Goal: Book appointment/travel/reservation

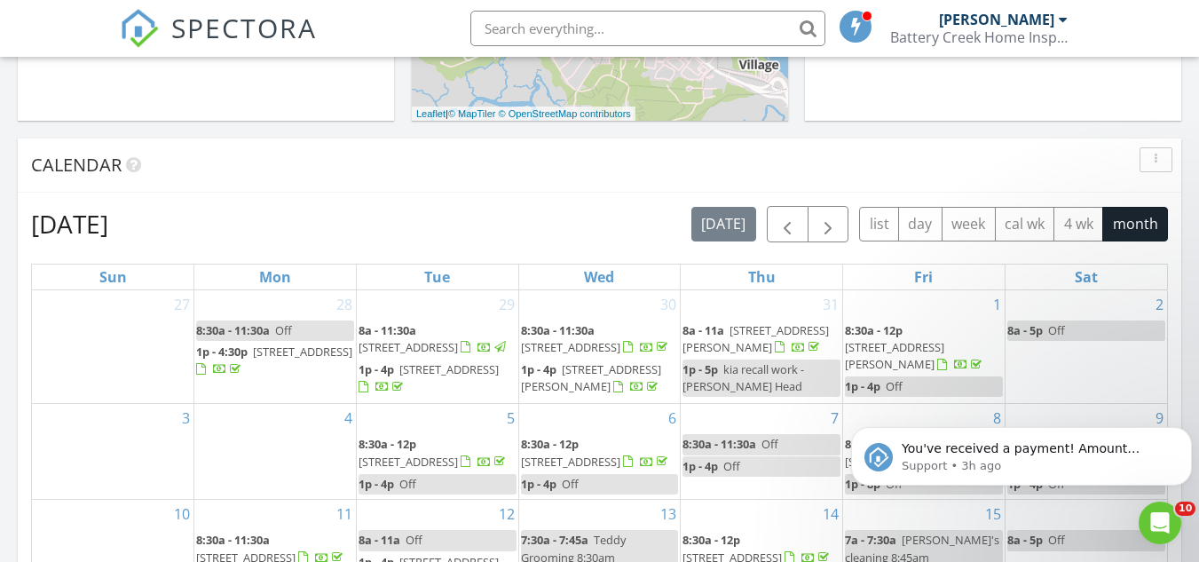
scroll to position [646, 0]
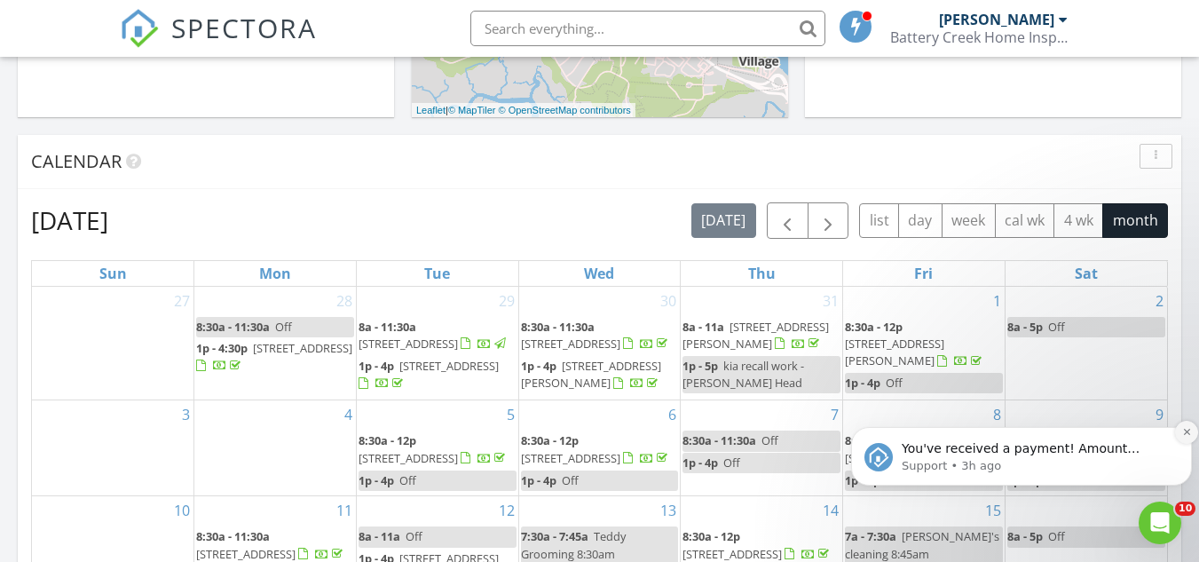
click at [1184, 427] on icon "Dismiss notification" at bounding box center [1187, 432] width 10 height 10
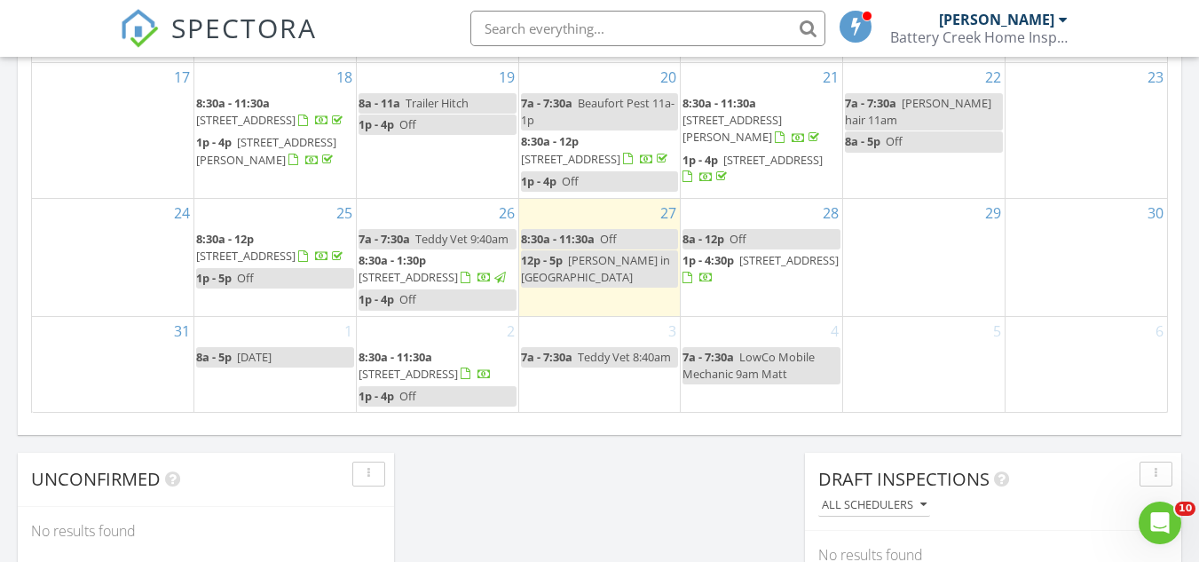
scroll to position [1219, 0]
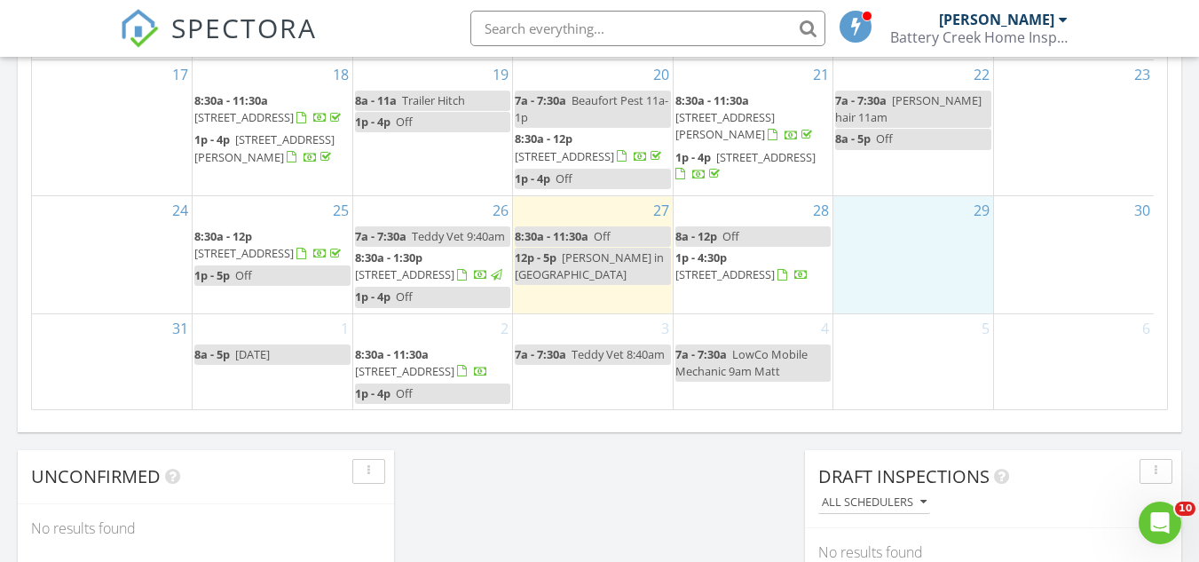
click at [920, 232] on div "29" at bounding box center [913, 254] width 160 height 117
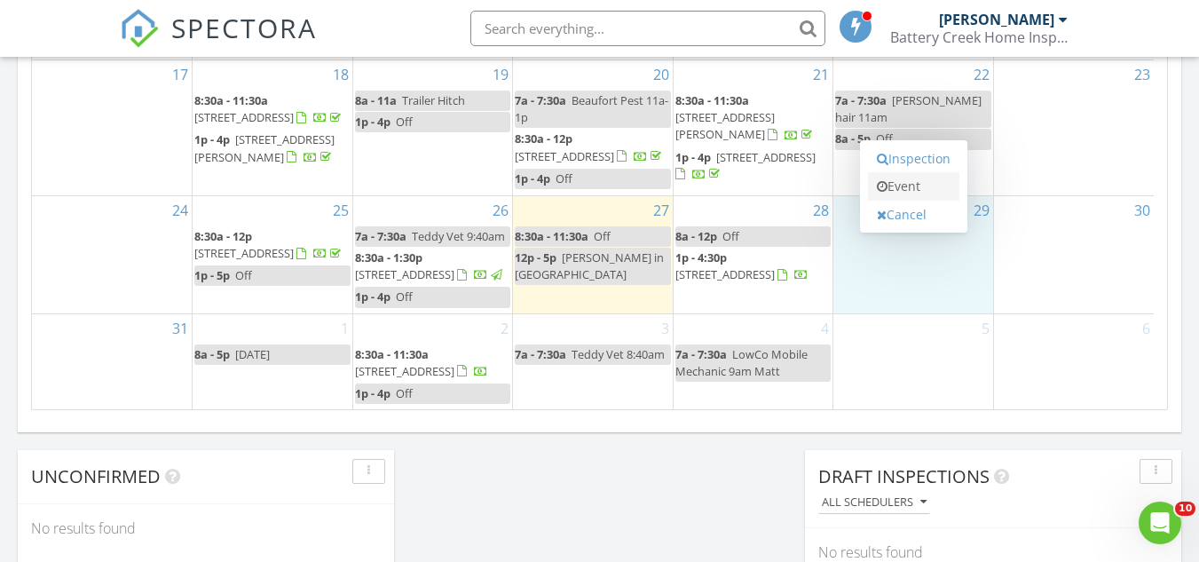
click at [904, 186] on link "Event" at bounding box center [913, 186] width 91 height 28
select select "7"
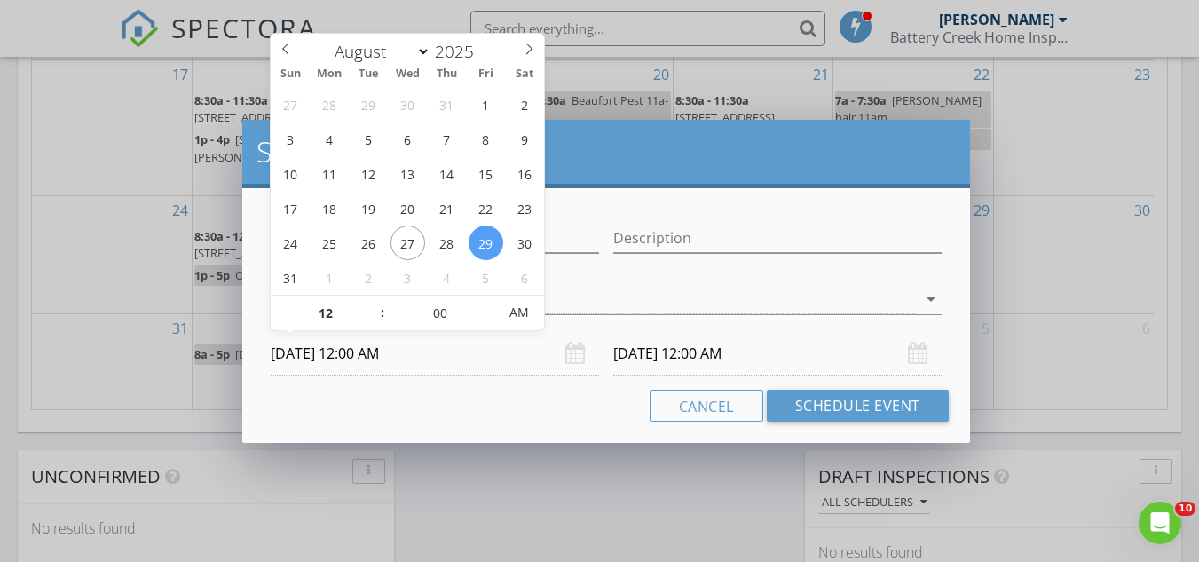
click at [359, 353] on input "[DATE] 12:00 AM" at bounding box center [435, 353] width 328 height 43
type input "11"
type input "[DATE] 11:00 PM"
click at [375, 323] on span at bounding box center [373, 322] width 12 height 18
type input "10"
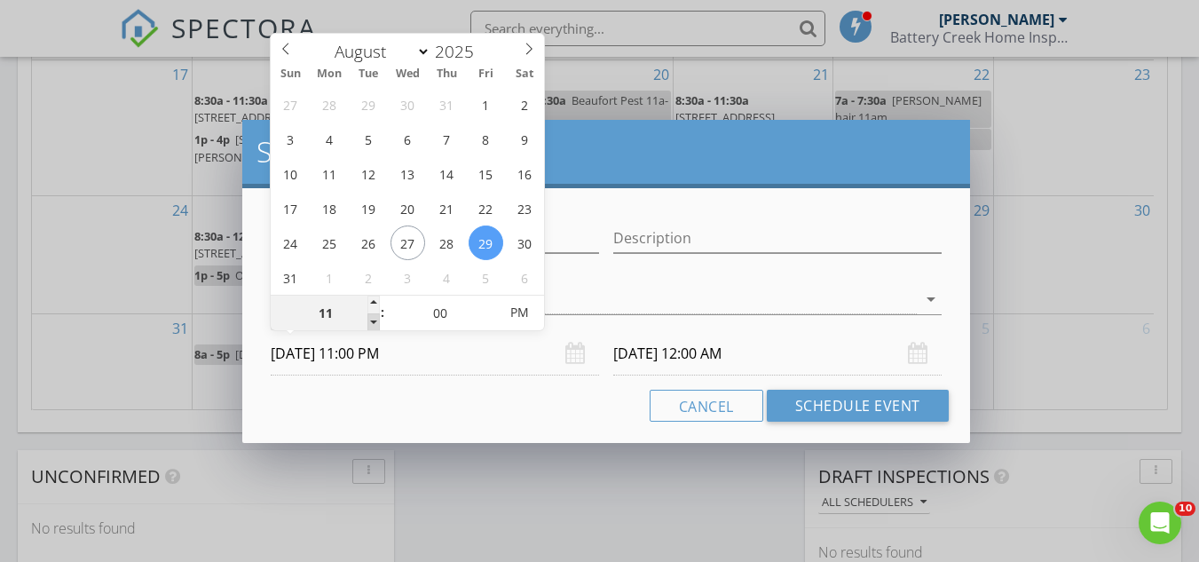
type input "[DATE] 10:00 PM"
click at [375, 323] on span at bounding box center [373, 322] width 12 height 18
type input "09"
type input "[DATE] 9:00 PM"
click at [375, 323] on span at bounding box center [373, 322] width 12 height 18
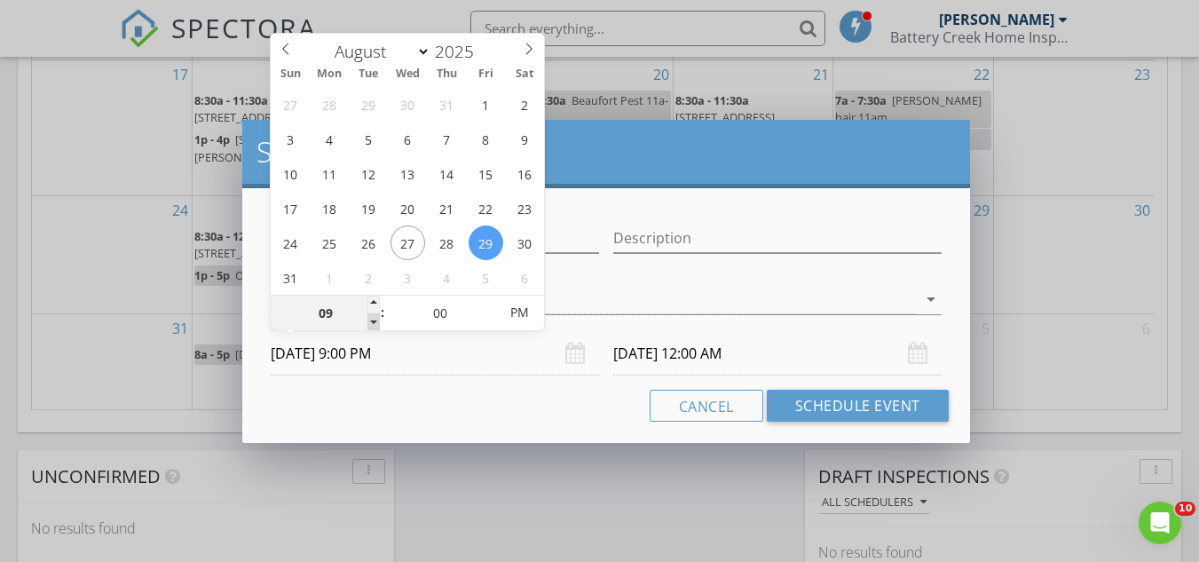
type input "[DATE] 9:00 PM"
type input "08"
type input "[DATE] 8:00 PM"
click at [375, 323] on span at bounding box center [373, 322] width 12 height 18
type input "[DATE] 8:00 PM"
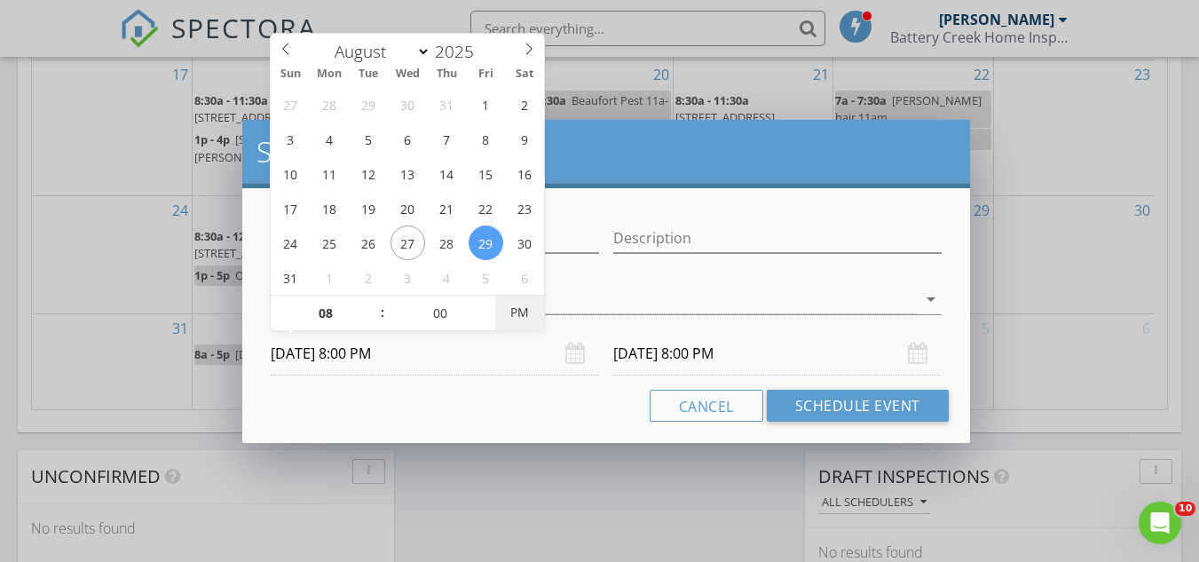
type input "[DATE] 8:00 AM"
click at [520, 311] on span "AM" at bounding box center [519, 313] width 49 height 36
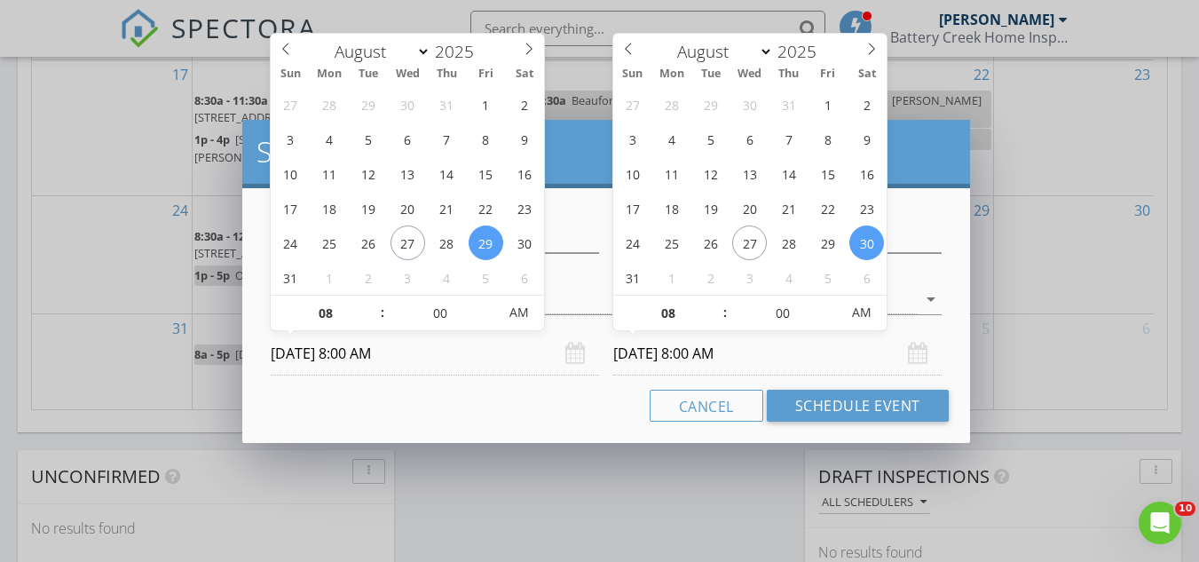
click at [729, 347] on input "[DATE] 8:00 AM" at bounding box center [777, 353] width 328 height 43
type input "[DATE] 8:00 AM"
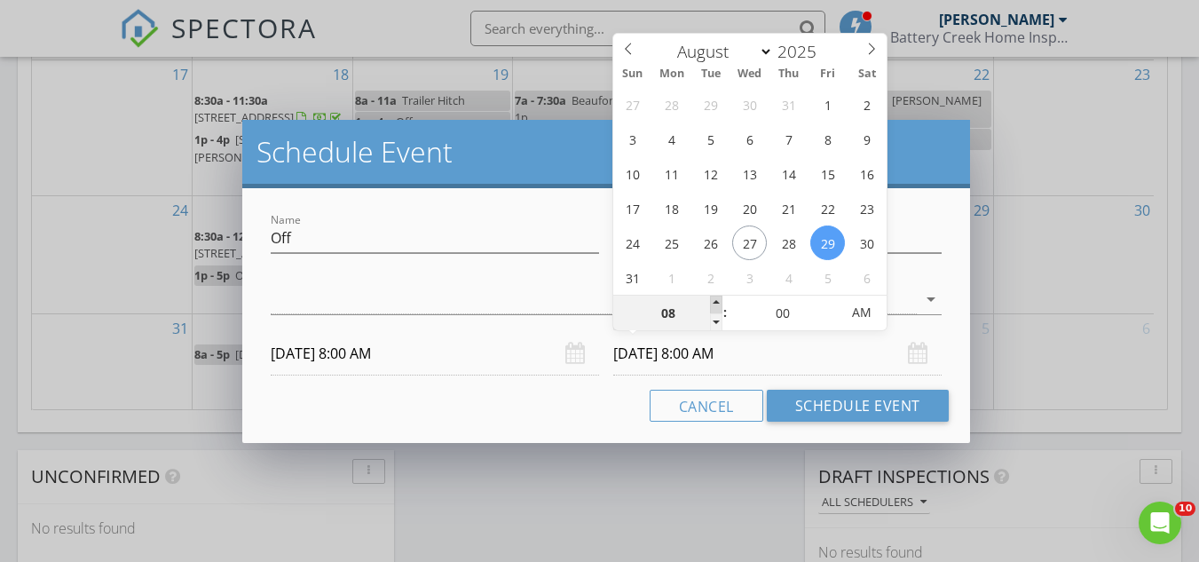
type input "09"
type input "[DATE] 9:00 AM"
click at [712, 303] on span at bounding box center [716, 305] width 12 height 18
type input "10"
type input "[DATE] 10:00 AM"
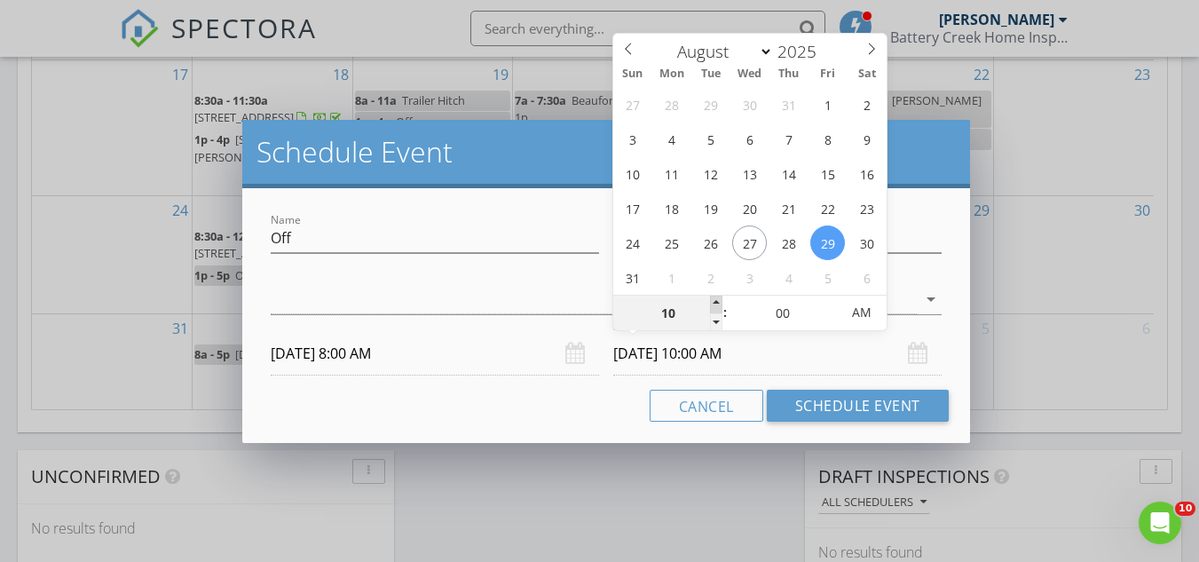
click at [712, 303] on span at bounding box center [716, 305] width 12 height 18
type input "11"
type input "[DATE] 11:00 AM"
click at [712, 303] on span at bounding box center [716, 305] width 12 height 18
type input "12"
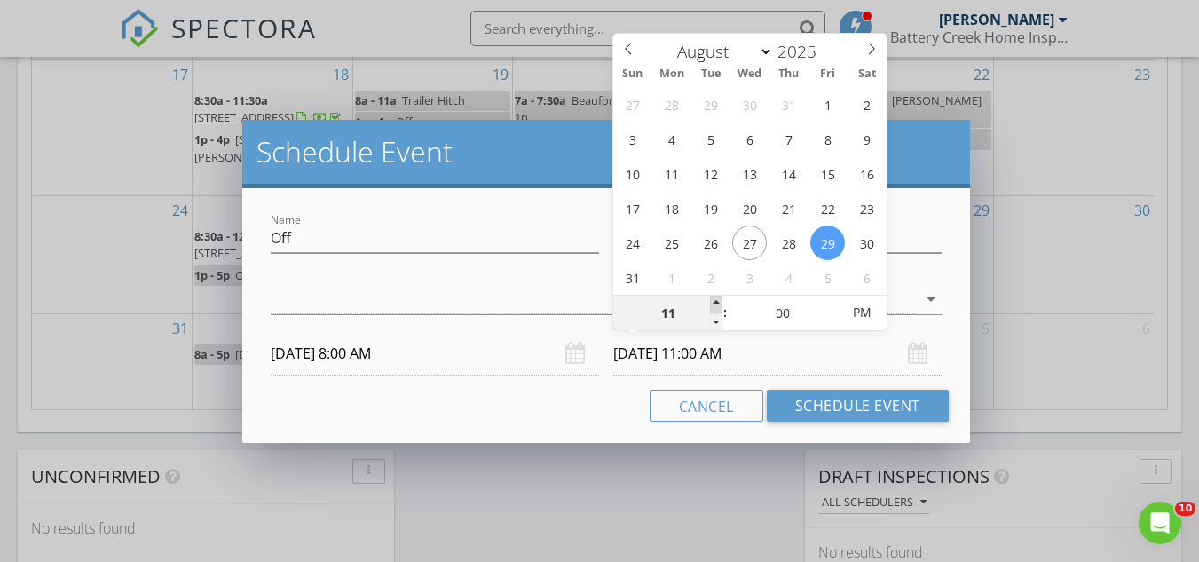
type input "[DATE] 12:00 PM"
click at [712, 303] on span at bounding box center [716, 305] width 12 height 18
type input "01"
type input "[DATE] 1:00 PM"
click at [712, 303] on span at bounding box center [716, 305] width 12 height 18
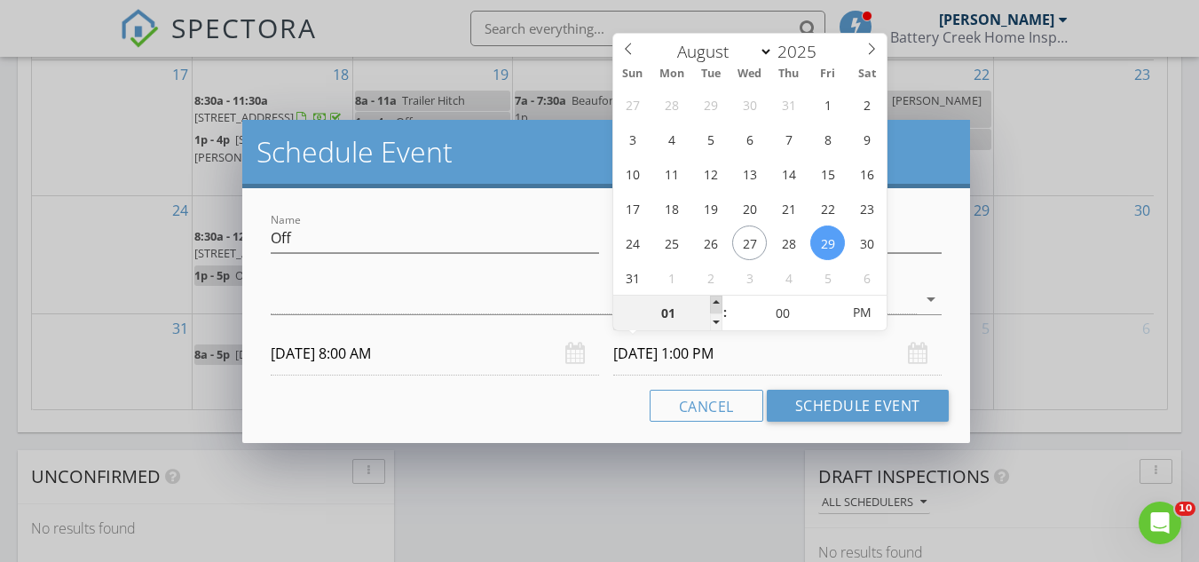
type input "02"
type input "[DATE] 2:00 PM"
click at [712, 303] on span at bounding box center [716, 305] width 12 height 18
type input "03"
type input "[DATE] 3:00 PM"
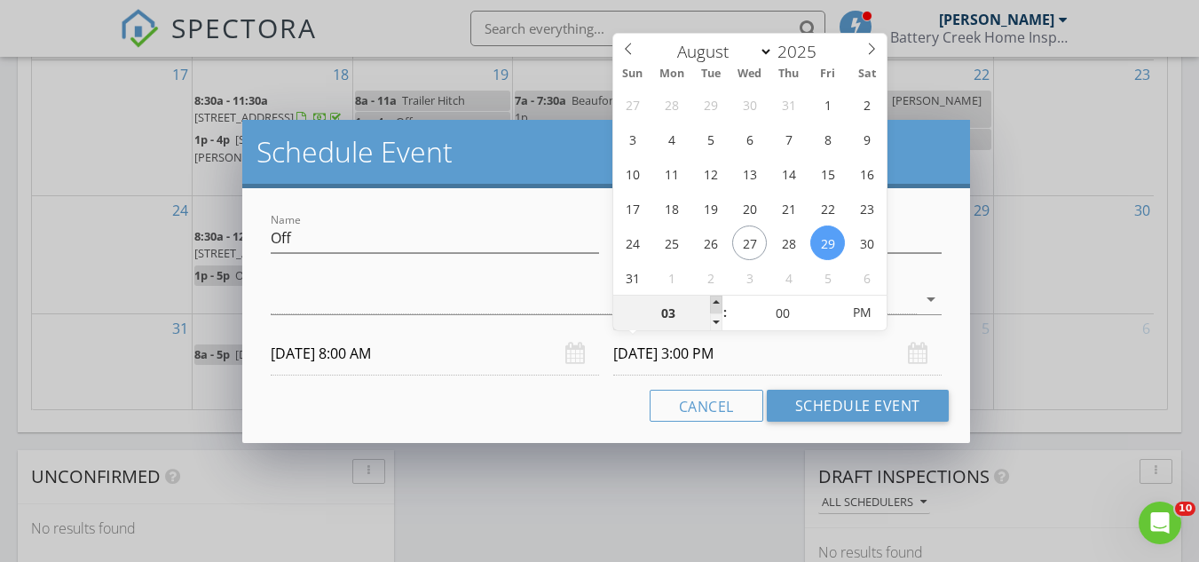
click at [712, 303] on span at bounding box center [716, 305] width 12 height 18
type input "04"
type input "[DATE] 4:00 PM"
click at [712, 303] on span at bounding box center [716, 305] width 12 height 18
type input "05"
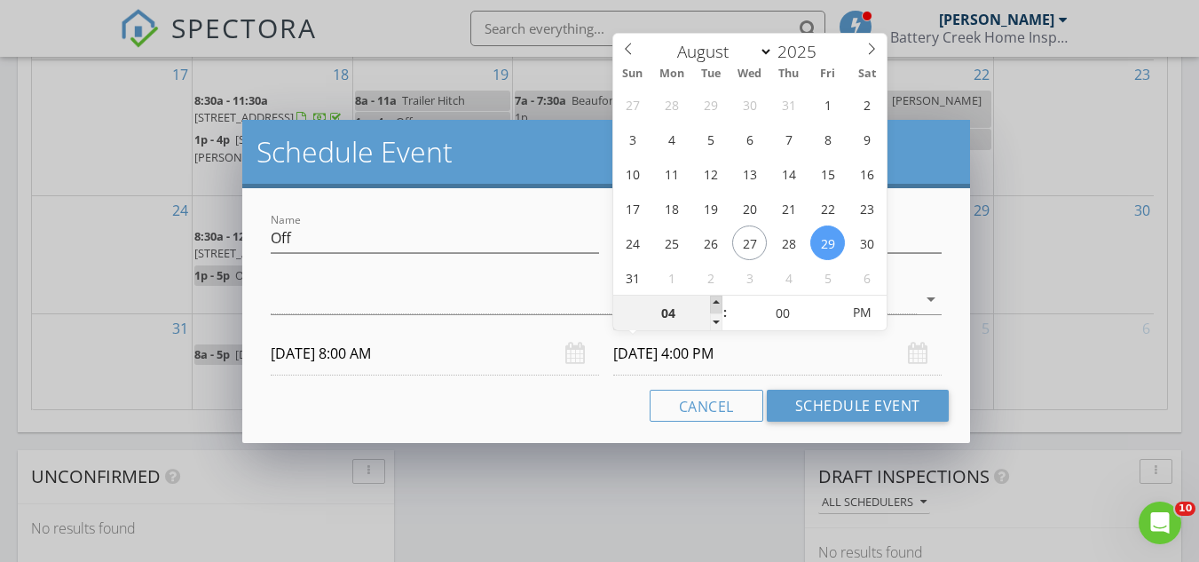
type input "[DATE] 5:00 PM"
click at [712, 303] on span at bounding box center [716, 305] width 12 height 18
click at [518, 400] on div "Cancel Schedule Event" at bounding box center [606, 406] width 685 height 32
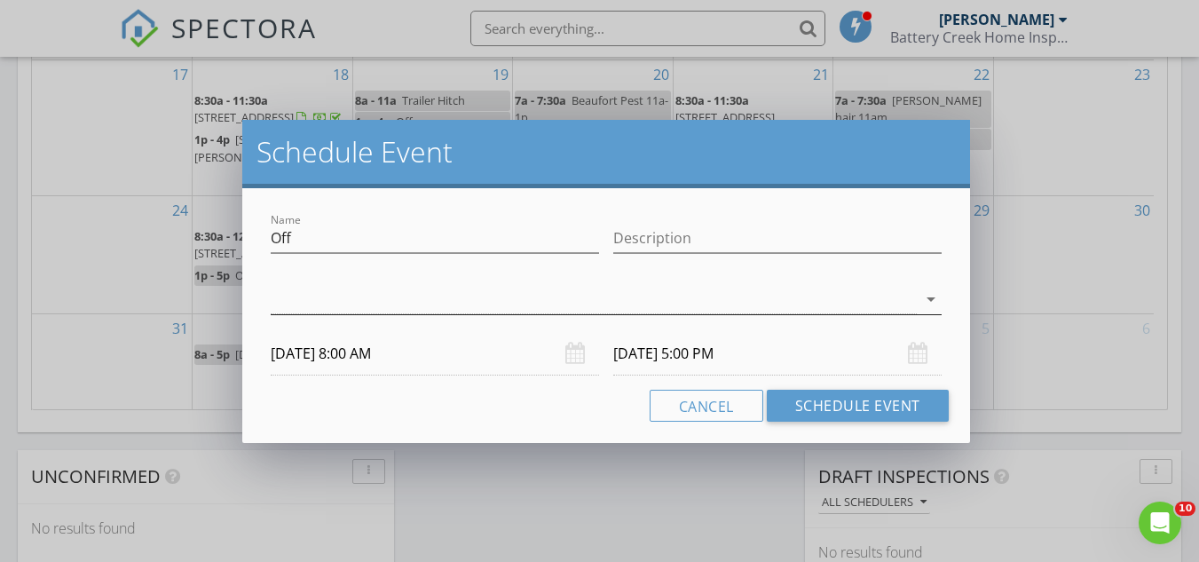
click at [423, 292] on div at bounding box center [594, 299] width 646 height 29
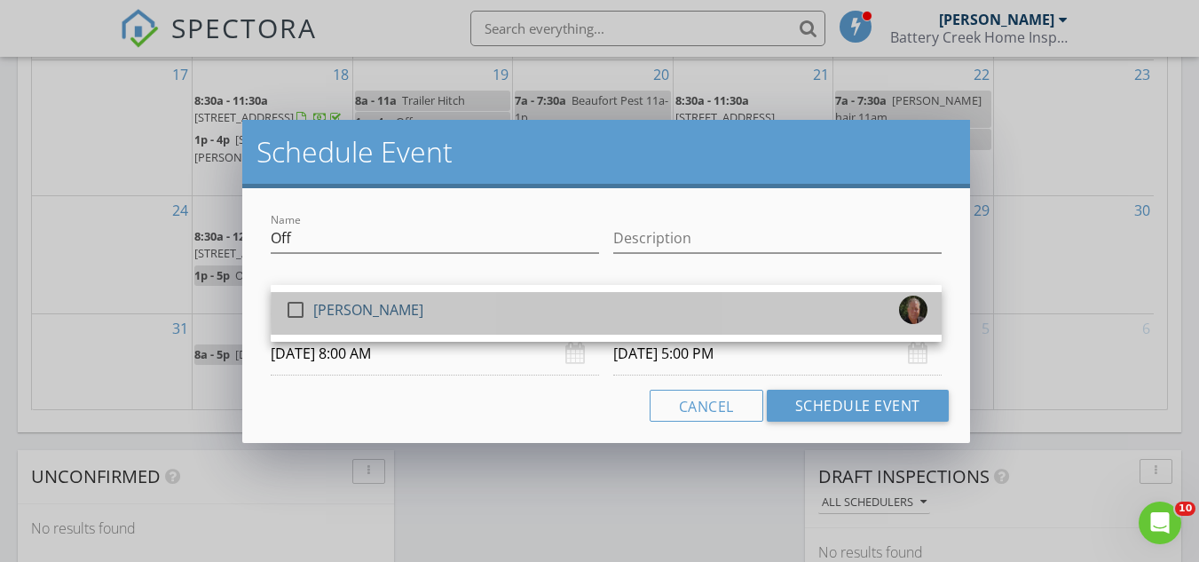
click at [423, 292] on link "check_box_outline_blank [PERSON_NAME]" at bounding box center [606, 313] width 671 height 43
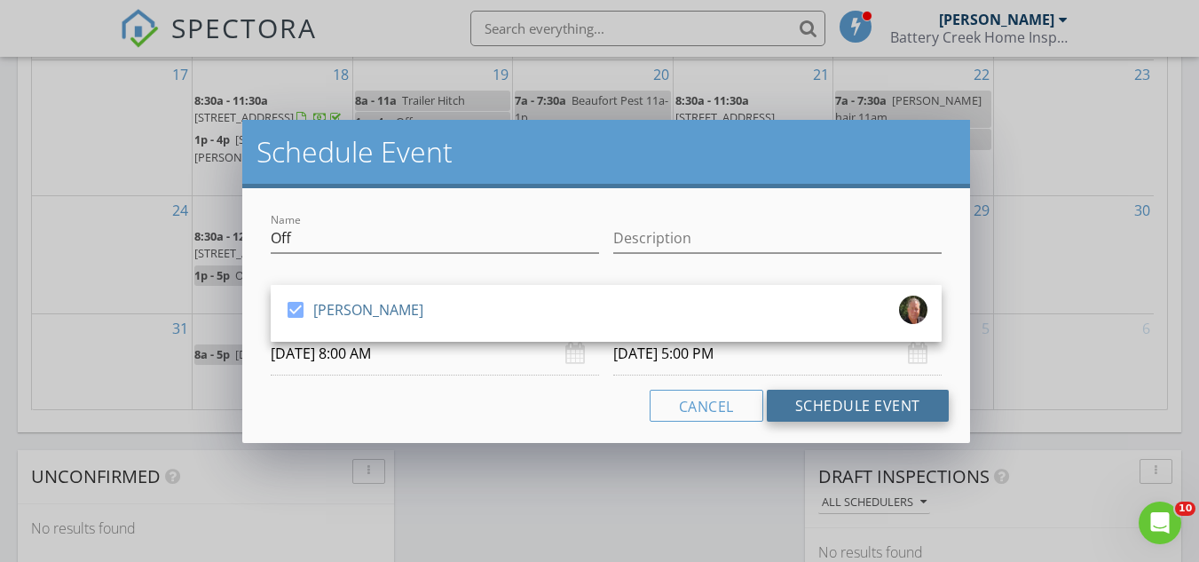
click at [872, 407] on button "Schedule Event" at bounding box center [858, 406] width 182 height 32
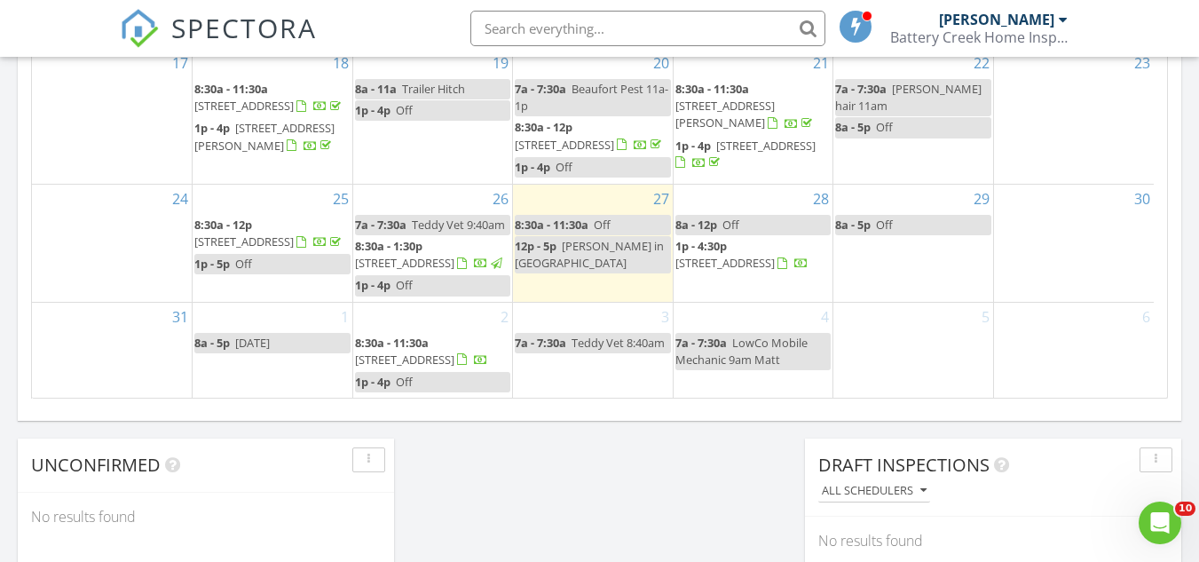
scroll to position [0, 0]
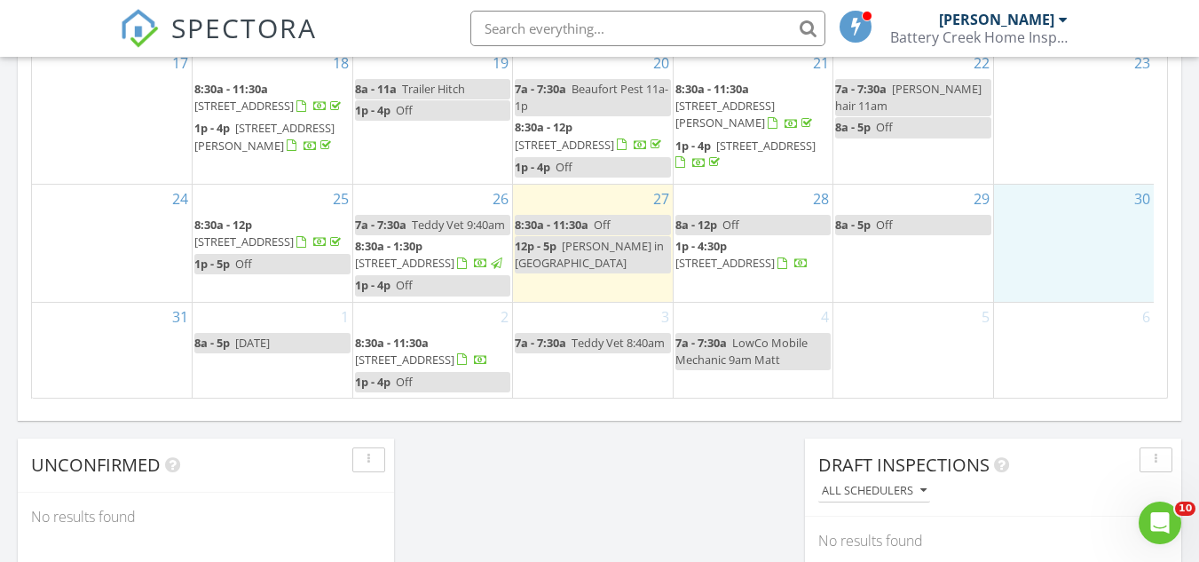
click at [1077, 255] on div "30" at bounding box center [1074, 243] width 160 height 117
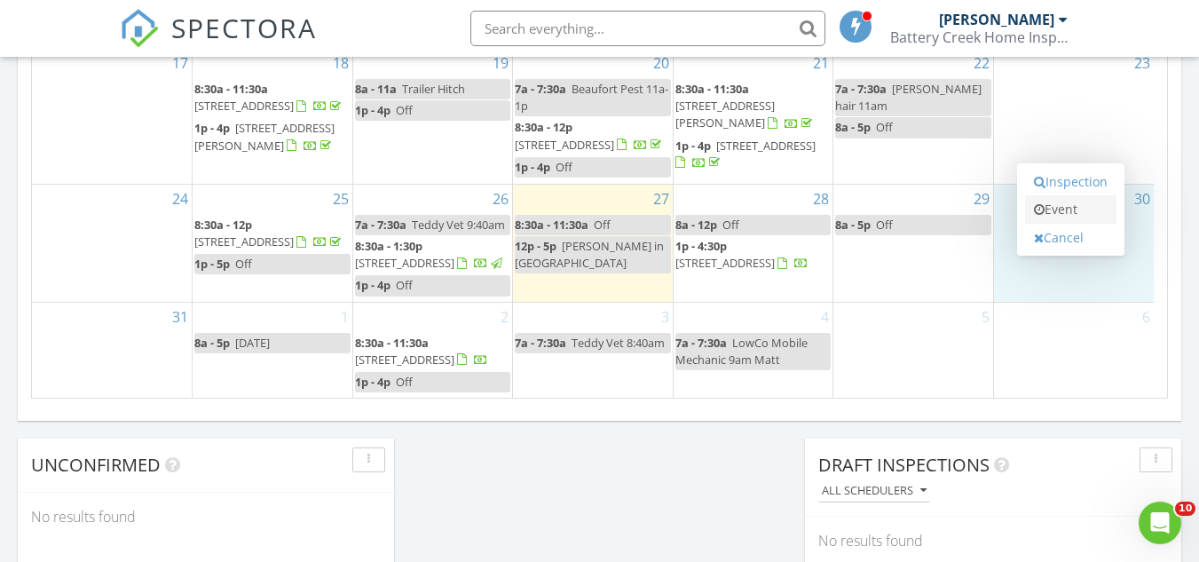
click at [1070, 208] on link "Event" at bounding box center [1070, 209] width 91 height 28
select select "7"
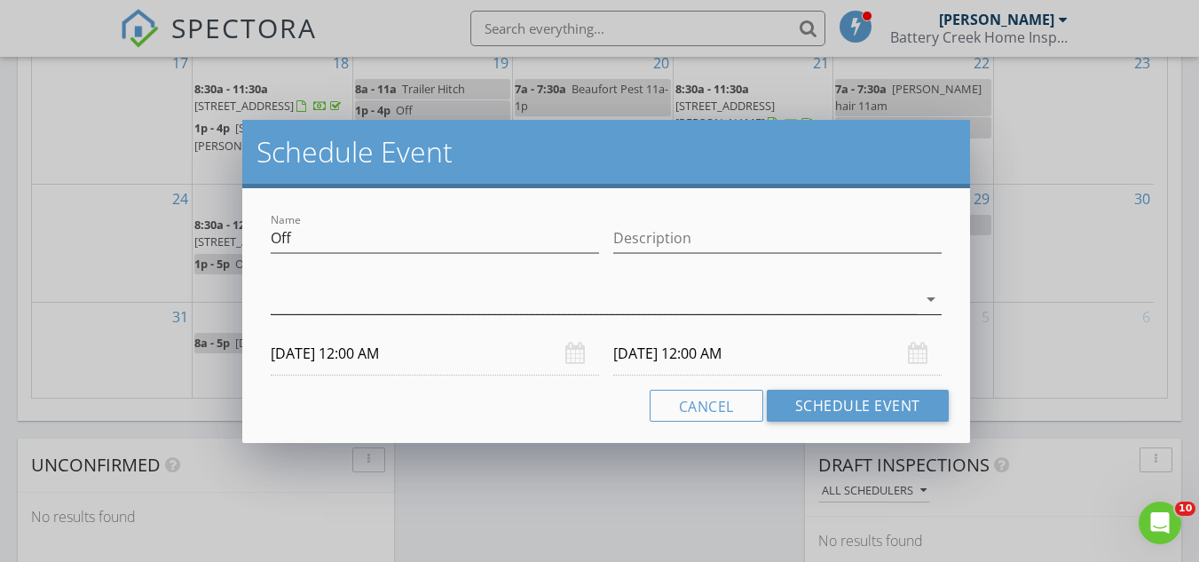
click at [328, 310] on div at bounding box center [594, 299] width 646 height 29
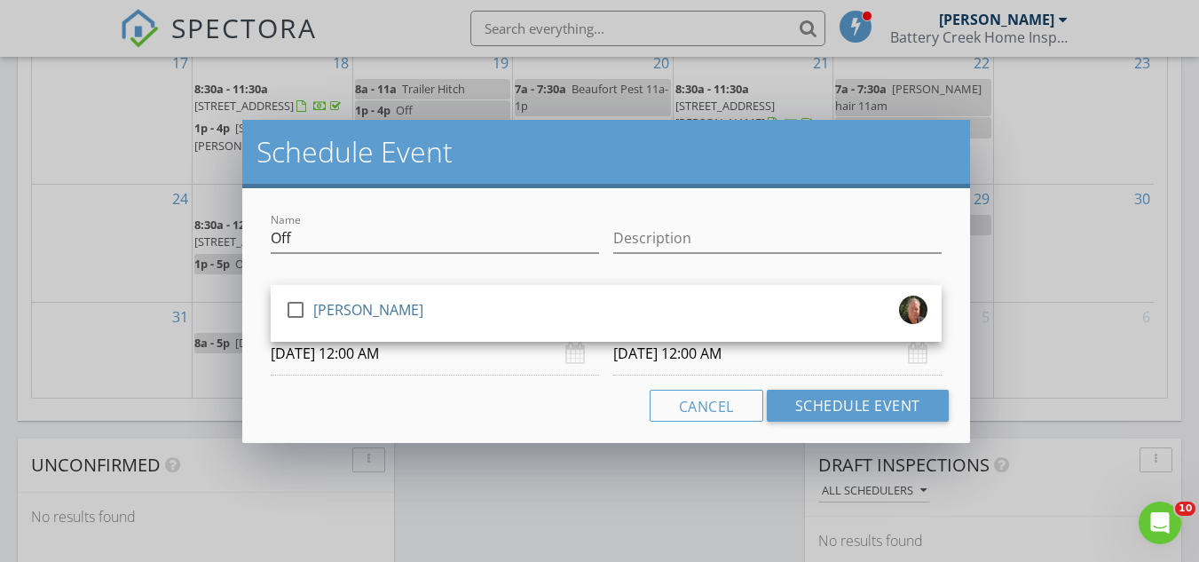
click at [328, 310] on div "[PERSON_NAME]" at bounding box center [368, 310] width 110 height 28
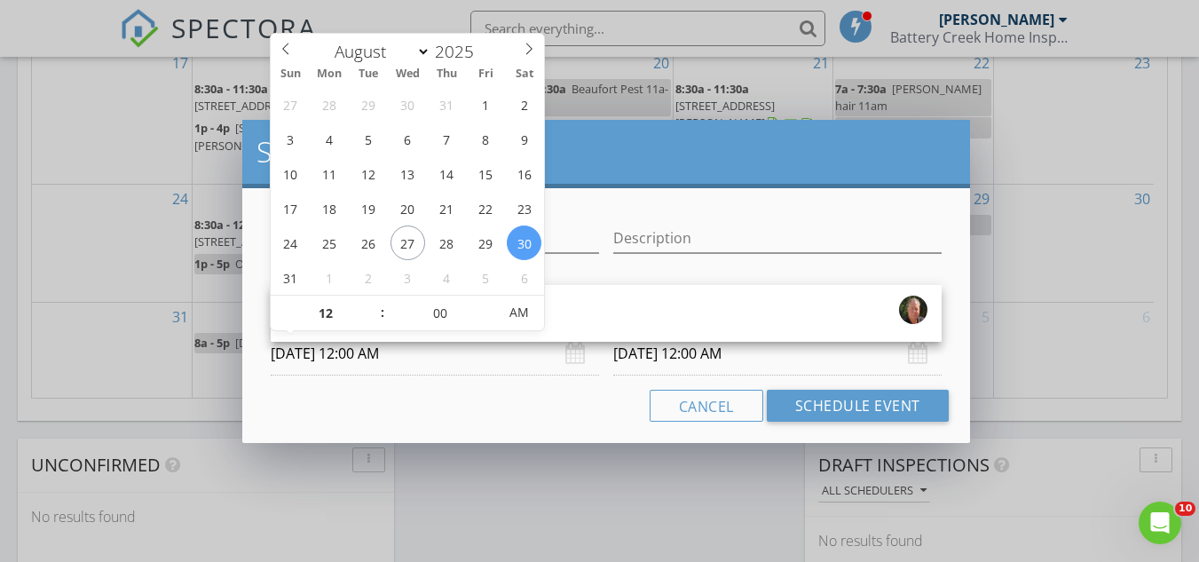
click at [370, 352] on input "[DATE] 12:00 AM" at bounding box center [435, 353] width 328 height 43
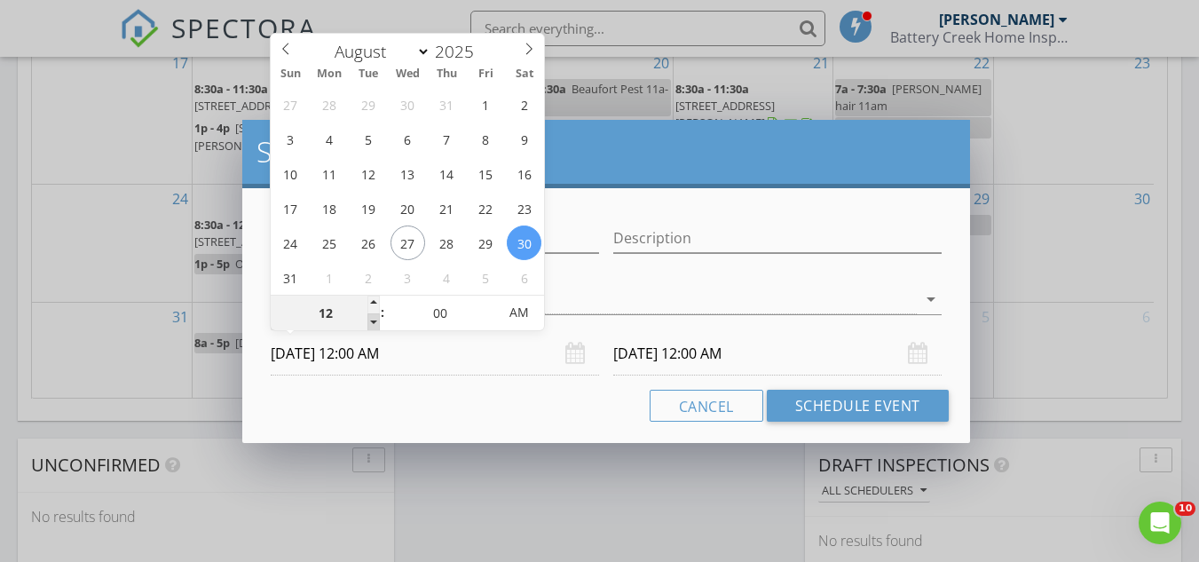
type input "11"
type input "[DATE] 11:00 PM"
click at [372, 326] on span at bounding box center [373, 322] width 12 height 18
type input "10"
type input "[DATE] 10:00 PM"
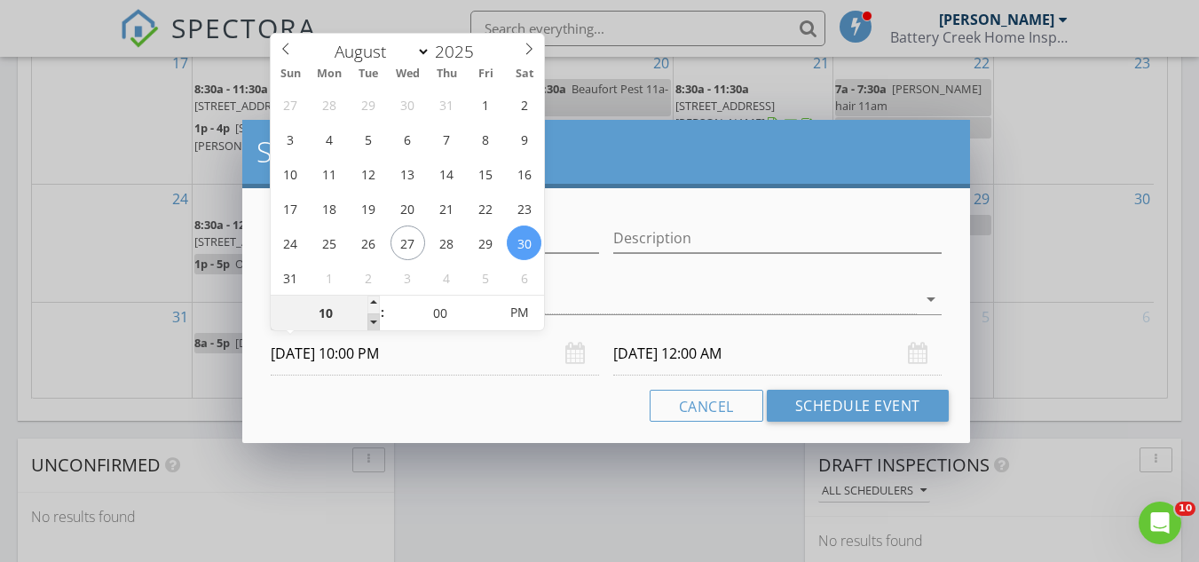
click at [372, 326] on span at bounding box center [373, 322] width 12 height 18
type input "09"
type input "[DATE] 9:00 PM"
click at [372, 326] on span at bounding box center [373, 322] width 12 height 18
type input "08"
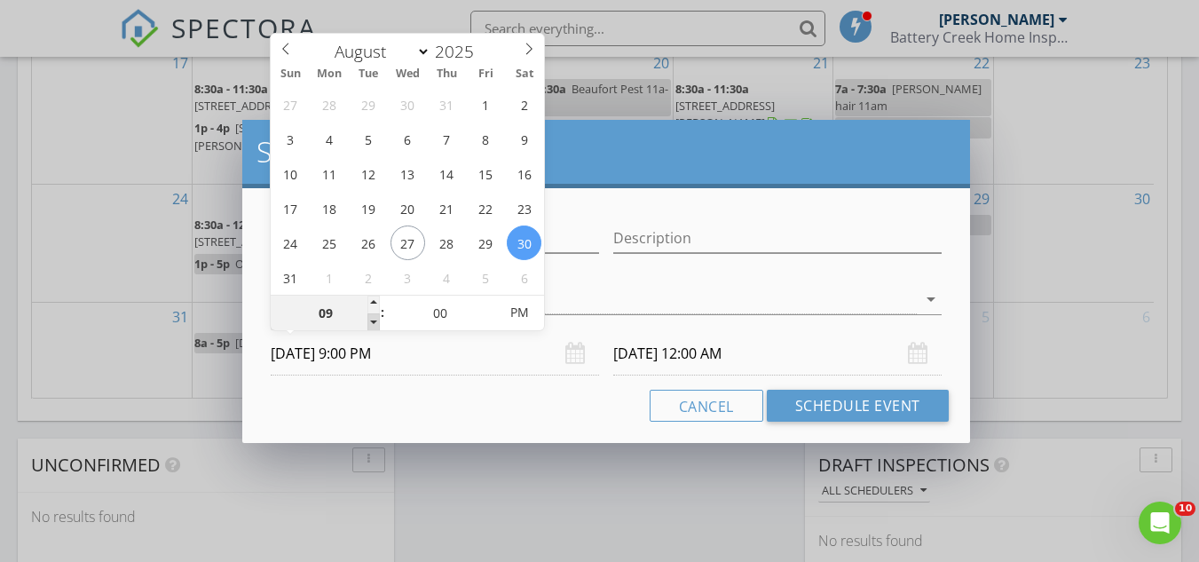
type input "[DATE] 8:00 PM"
click at [372, 326] on span at bounding box center [373, 322] width 12 height 18
type input "[DATE] 8:00 PM"
type input "[DATE] 8:00 AM"
click at [522, 312] on span "AM" at bounding box center [519, 313] width 49 height 36
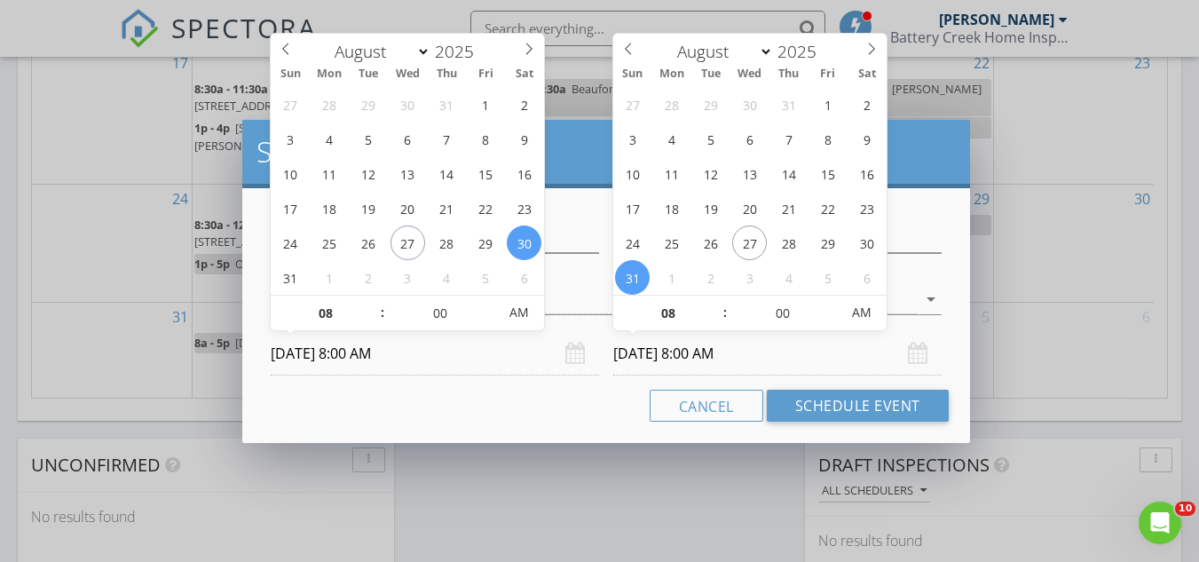
click at [674, 348] on input "[DATE] 8:00 AM" at bounding box center [777, 353] width 328 height 43
type input "[DATE] 8:00 AM"
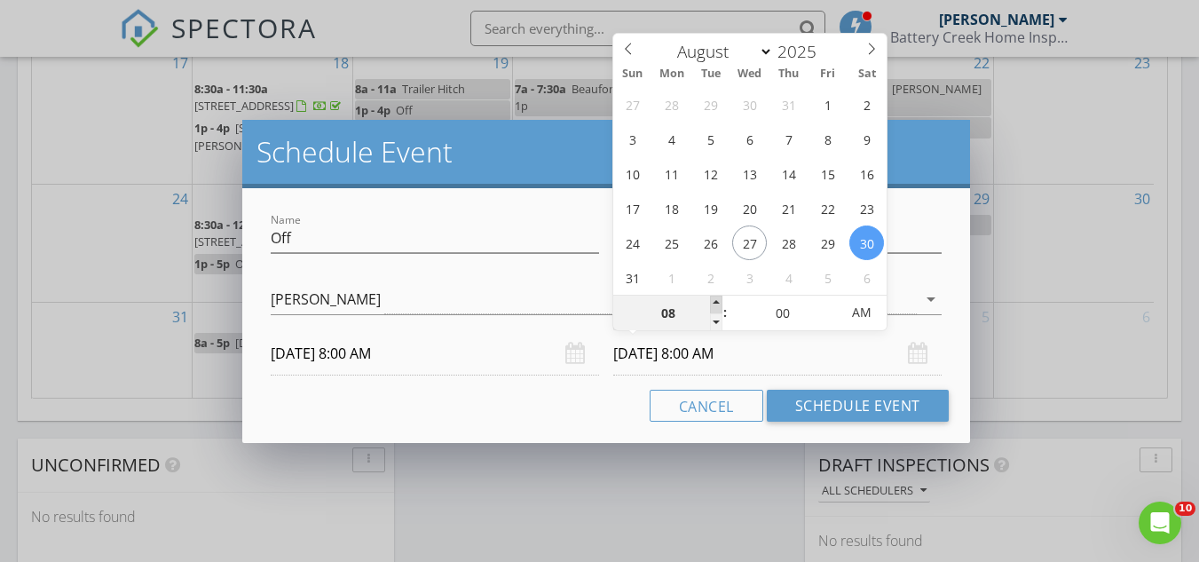
type input "09"
type input "[DATE] 9:00 AM"
click at [715, 302] on span at bounding box center [716, 305] width 12 height 18
type input "10"
type input "[DATE] 10:00 AM"
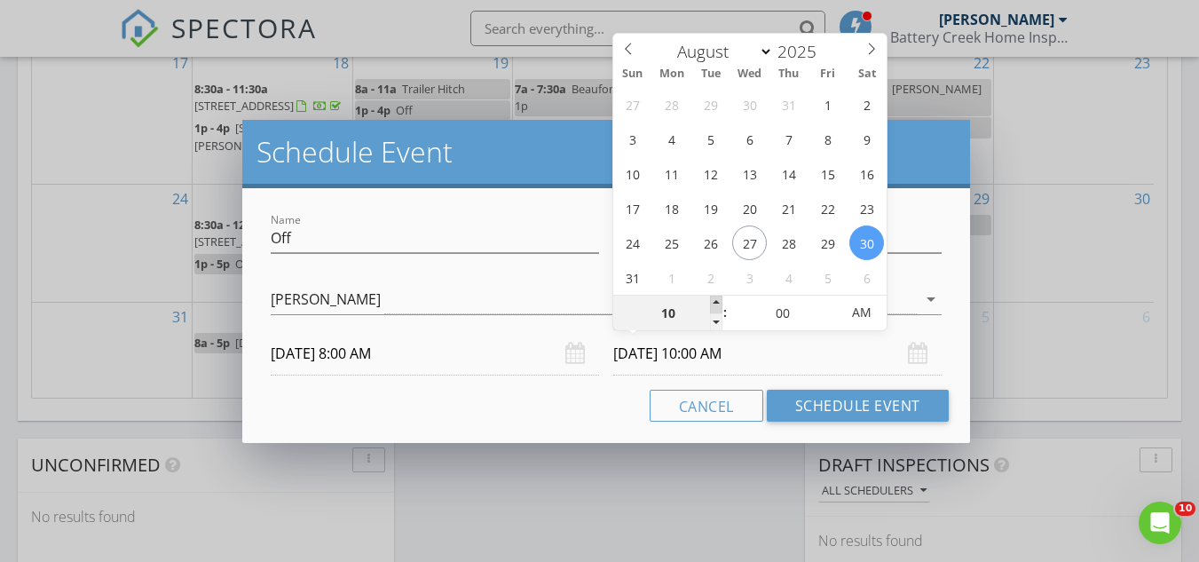
click at [715, 302] on span at bounding box center [716, 305] width 12 height 18
type input "11"
type input "[DATE] 11:00 AM"
click at [715, 302] on span at bounding box center [716, 305] width 12 height 18
type input "12"
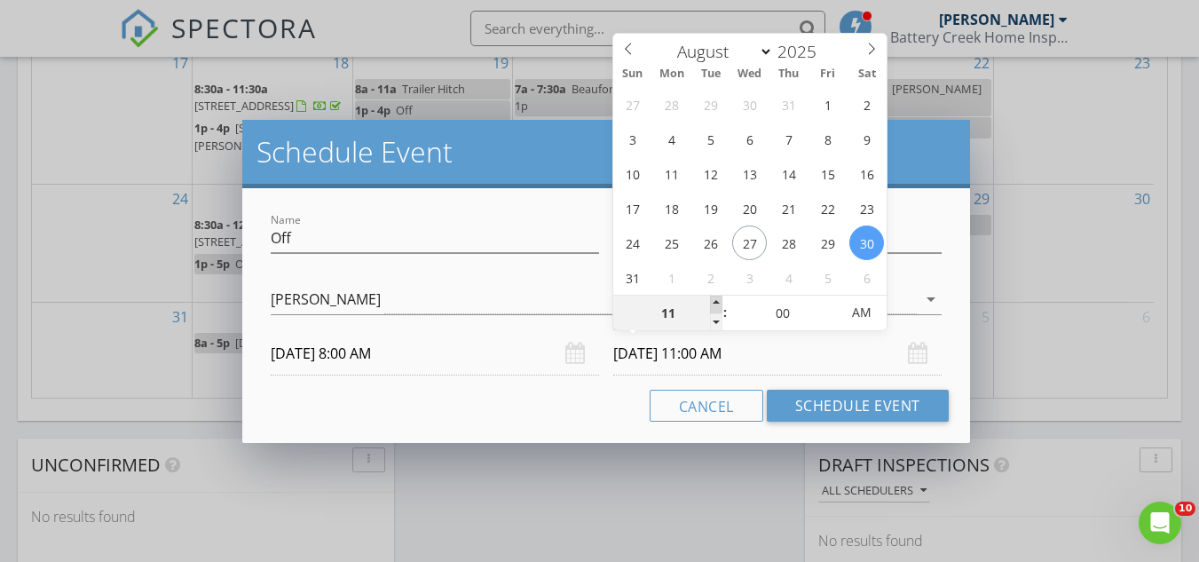
type input "[DATE] 12:00 PM"
click at [715, 302] on span at bounding box center [716, 305] width 12 height 18
type input "01"
type input "[DATE] 1:00 PM"
click at [715, 302] on span at bounding box center [716, 305] width 12 height 18
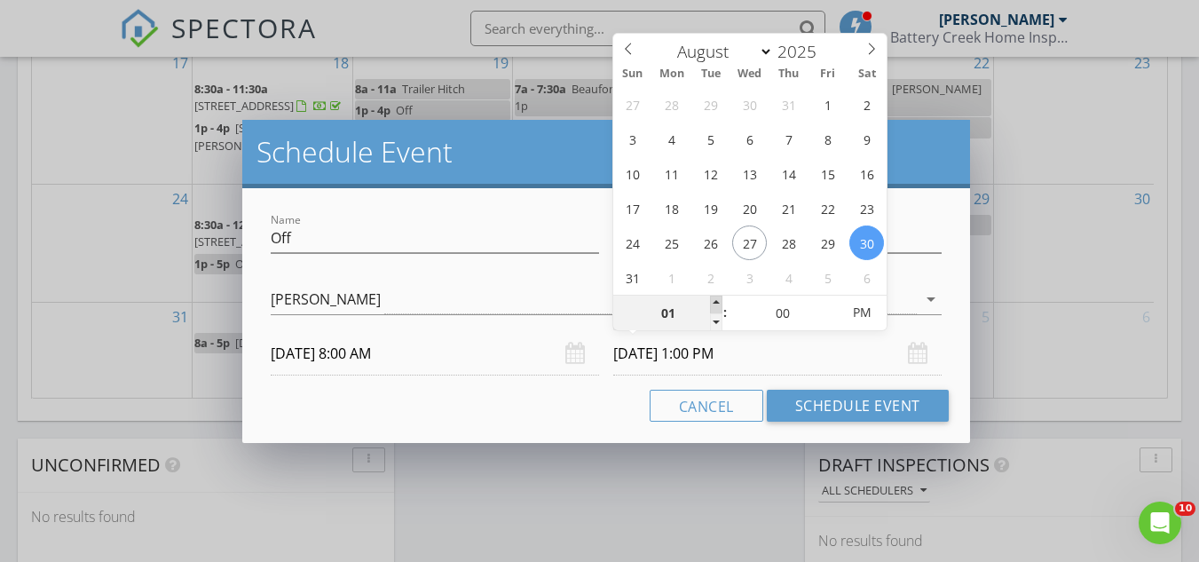
type input "02"
type input "[DATE] 2:00 PM"
click at [715, 302] on span at bounding box center [716, 305] width 12 height 18
type input "03"
type input "[DATE] 3:00 PM"
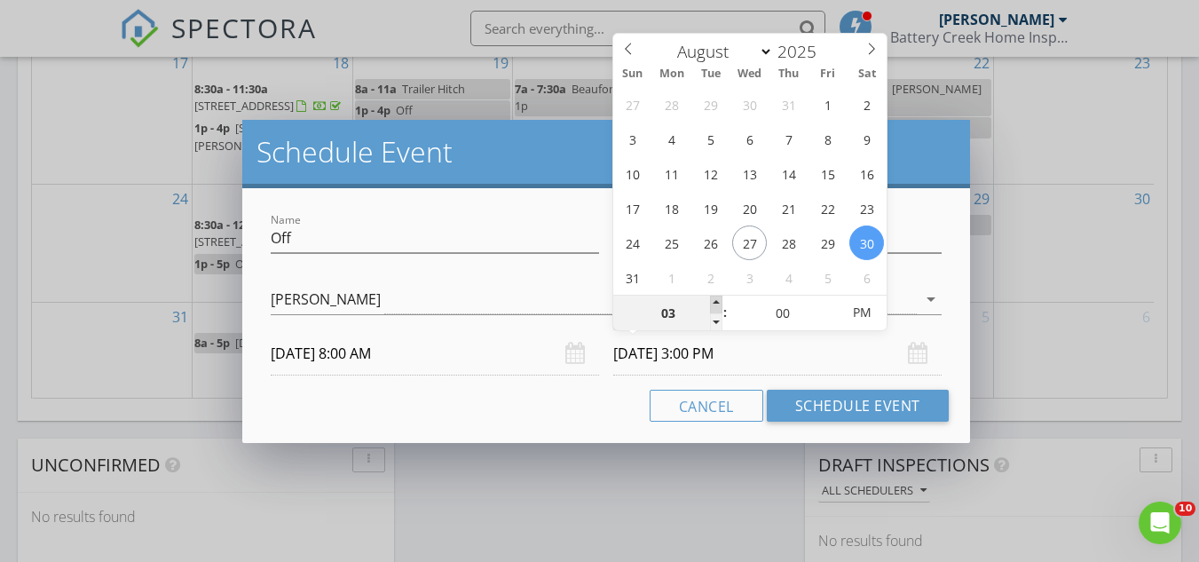
click at [715, 302] on span at bounding box center [716, 305] width 12 height 18
type input "04"
type input "[DATE] 4:00 PM"
click at [715, 302] on span at bounding box center [716, 305] width 12 height 18
type input "05"
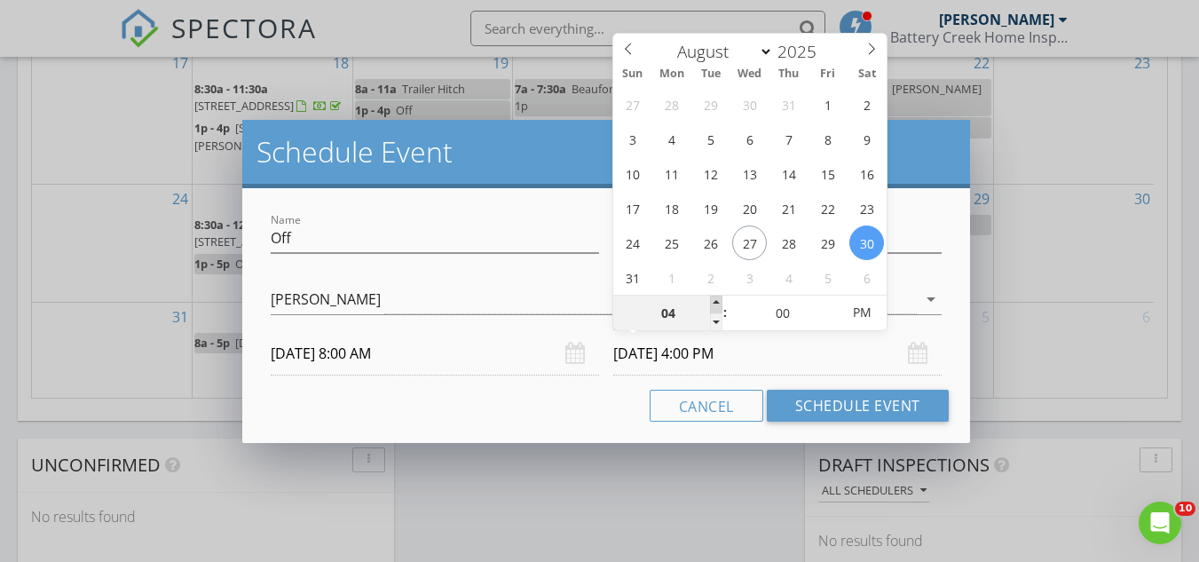
type input "[DATE] 5:00 PM"
click at [715, 302] on span at bounding box center [716, 305] width 12 height 18
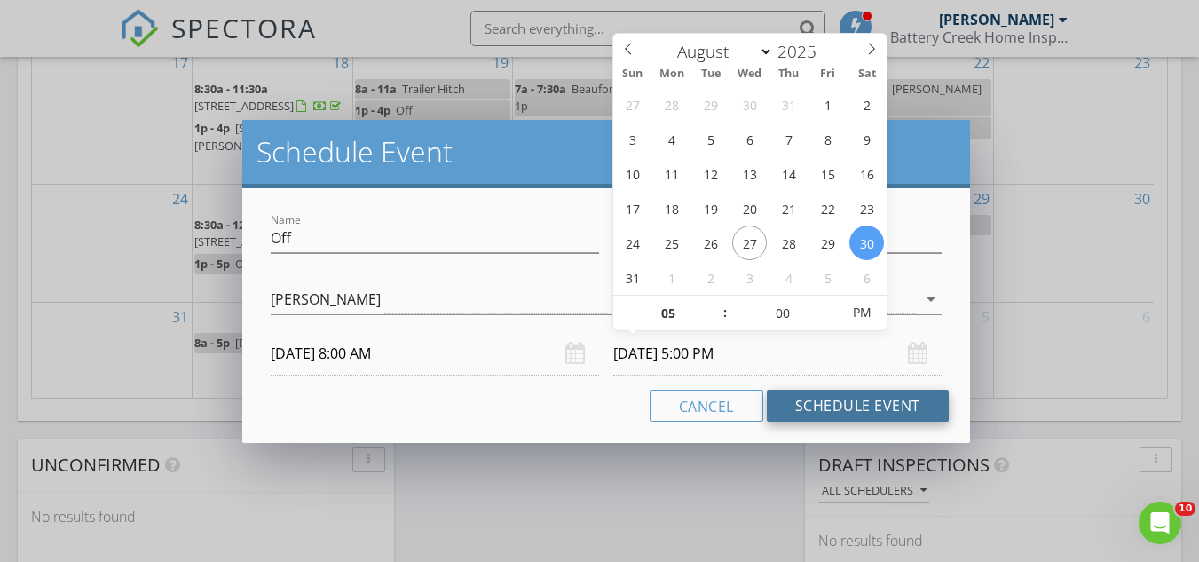
click at [833, 406] on button "Schedule Event" at bounding box center [858, 406] width 182 height 32
